Goal: Task Accomplishment & Management: Manage account settings

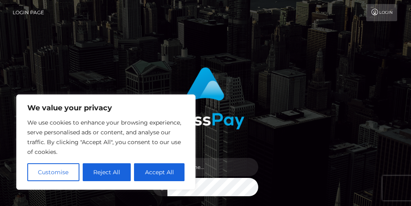
click at [145, 167] on button "Accept All" at bounding box center [159, 173] width 51 height 18
checkbox input "true"
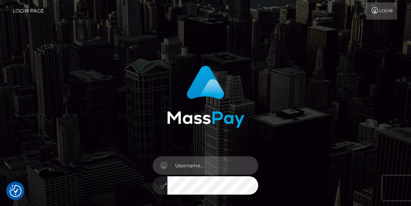
scroll to position [3, 0]
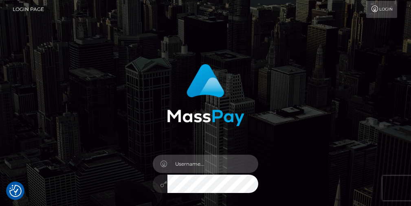
click at [229, 161] on input "text" at bounding box center [213, 164] width 91 height 18
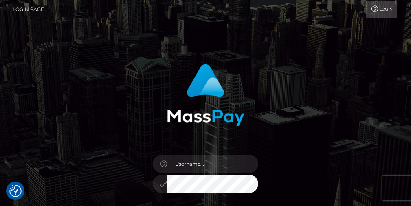
drag, startPoint x: 272, startPoint y: 166, endPoint x: 261, endPoint y: 166, distance: 11.0
click at [272, 166] on div "Sign in" at bounding box center [205, 157] width 177 height 199
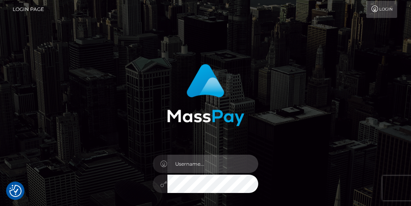
click at [223, 166] on input "text" at bounding box center [213, 164] width 91 height 18
type input "YWlkeW4yeHhAZ21haWwuY29t"
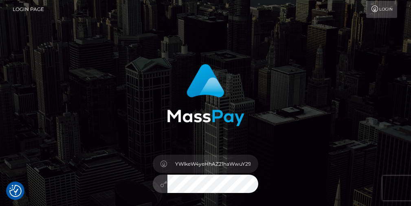
scroll to position [123, 0]
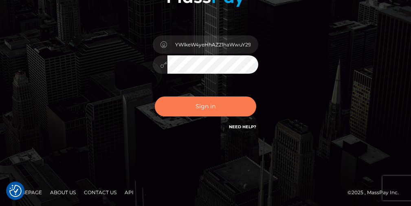
click at [212, 114] on button "Sign in" at bounding box center [206, 107] width 102 height 20
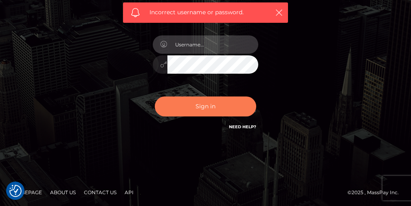
scroll to position [137, 0]
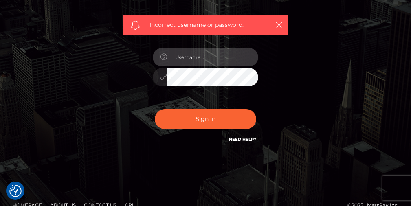
click at [206, 63] on input "text" at bounding box center [213, 57] width 91 height 18
type input "aidyn2xx@gmail.com"
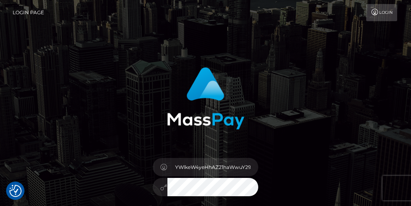
scroll to position [123, 0]
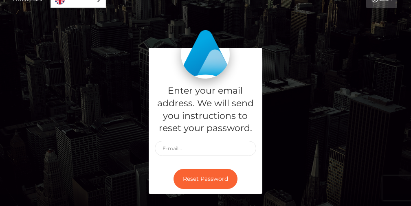
scroll to position [15, 0]
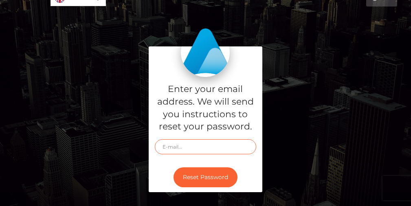
click at [190, 142] on input "text" at bounding box center [206, 146] width 102 height 15
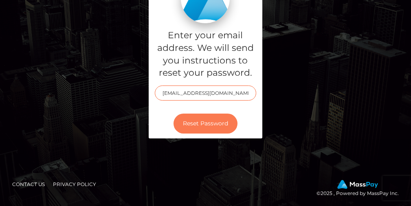
type input "[EMAIL_ADDRESS][DOMAIN_NAME]"
click at [219, 128] on button "Reset Password" at bounding box center [206, 124] width 64 height 20
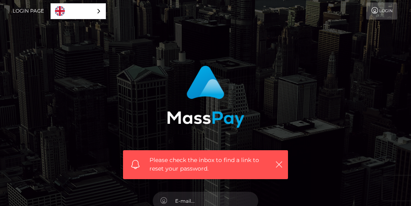
scroll to position [3, 0]
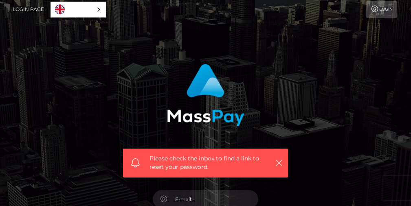
click at [93, 15] on link "English" at bounding box center [78, 9] width 55 height 15
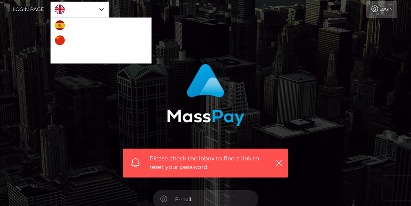
click at [142, 43] on div "Please check the inbox to find a link to reset your password. In order to prote…" at bounding box center [205, 179] width 411 height 365
click at [148, 80] on div "Please check the inbox to find a link to reset your password. In order to prote…" at bounding box center [205, 118] width 177 height 120
click at [104, 13] on div "English" at bounding box center [80, 10] width 58 height 16
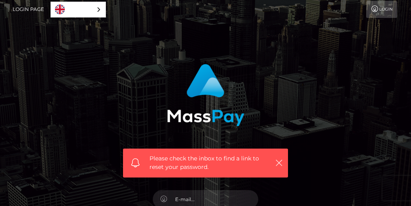
scroll to position [66, 0]
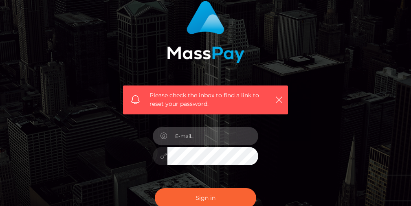
click at [194, 134] on input "email" at bounding box center [213, 136] width 91 height 18
click at [213, 139] on input "aidyn" at bounding box center [213, 136] width 91 height 18
type input "[EMAIL_ADDRESS][DOMAIN_NAME]"
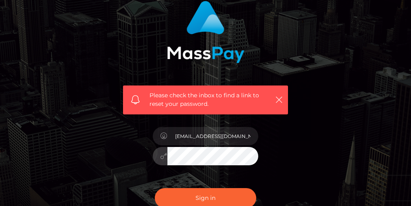
scroll to position [133, 0]
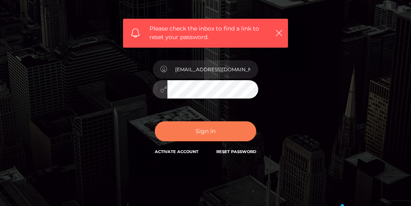
click at [219, 134] on button "Sign in" at bounding box center [206, 132] width 102 height 20
